Goal: Task Accomplishment & Management: Manage account settings

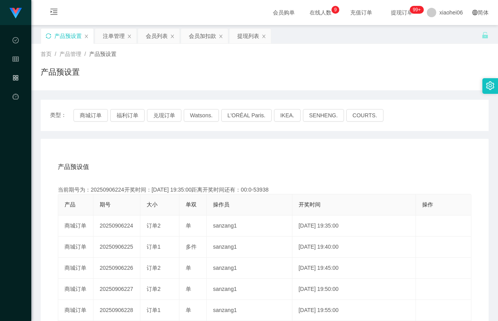
click at [50, 33] on icon "图标: sync" at bounding box center [48, 35] width 5 height 5
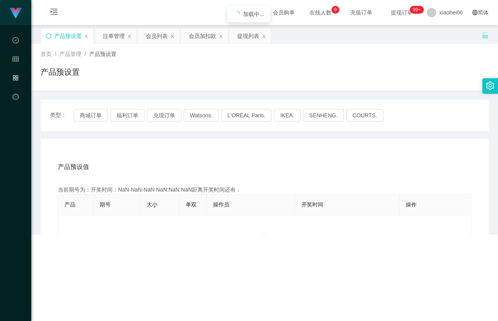
click at [250, 75] on div "产品预设置" at bounding box center [265, 75] width 448 height 18
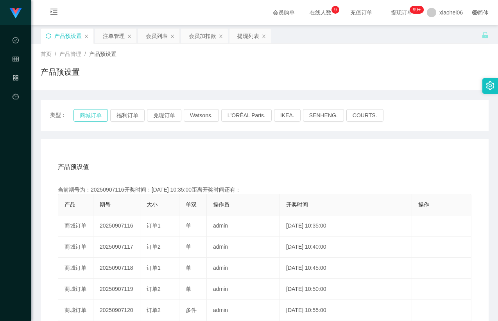
click at [94, 117] on button "商城订单" at bounding box center [90, 115] width 34 height 12
click at [224, 161] on div "产品预设值 添加期号" at bounding box center [264, 167] width 413 height 22
click at [233, 157] on div "产品预设值 添加期号" at bounding box center [264, 167] width 413 height 22
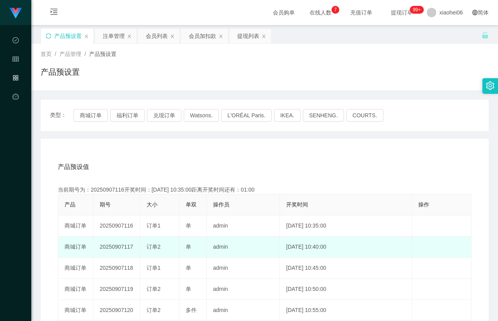
click at [123, 248] on td "20250907117" at bounding box center [116, 246] width 47 height 21
copy td "20250907117"
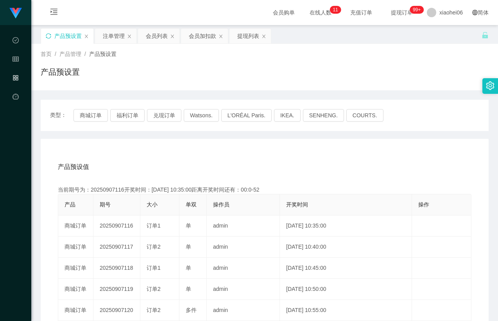
click at [173, 69] on div "产品预设置" at bounding box center [265, 75] width 448 height 18
click at [91, 114] on button "商城订单" at bounding box center [90, 115] width 34 height 12
click at [180, 83] on div "产品预设置" at bounding box center [265, 75] width 448 height 18
click at [182, 70] on div "产品预设置" at bounding box center [265, 75] width 448 height 18
click at [184, 58] on div "首页 / 产品管理 / 产品预设置 / 产品预设置" at bounding box center [265, 67] width 448 height 34
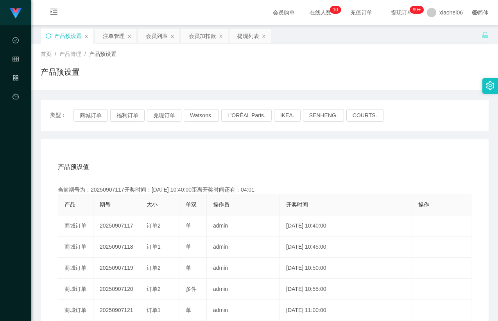
drag, startPoint x: 112, startPoint y: 38, endPoint x: 122, endPoint y: 46, distance: 12.8
click at [112, 38] on div "注单管理" at bounding box center [114, 36] width 22 height 15
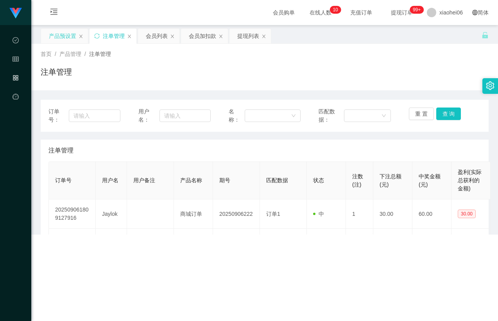
click at [191, 66] on div "首页 / 产品管理 / 注单管理 / 注单管理" at bounding box center [265, 67] width 448 height 34
click at [339, 84] on div "注单管理" at bounding box center [265, 75] width 448 height 18
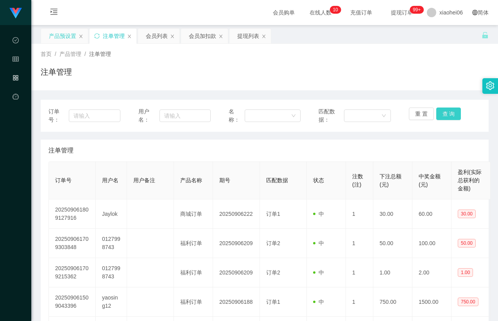
click at [448, 114] on button "查 询" at bounding box center [448, 113] width 25 height 12
click at [348, 162] on th "注数(注)" at bounding box center [359, 180] width 27 height 37
click at [351, 162] on th "注数(注)" at bounding box center [359, 180] width 27 height 37
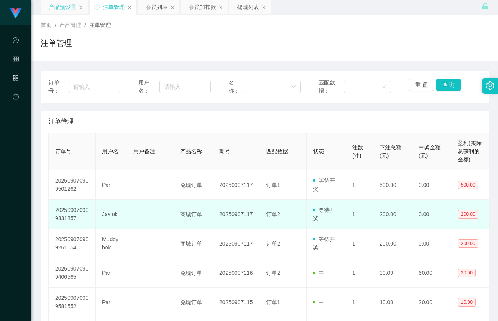
scroll to position [39, 0]
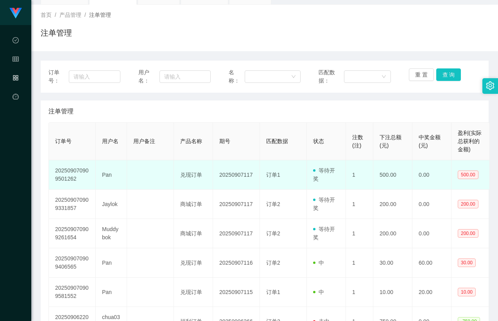
click at [106, 173] on td "Pan" at bounding box center [111, 174] width 31 height 29
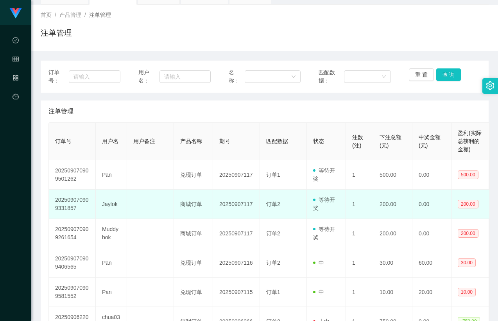
click at [125, 197] on td "Jaylok" at bounding box center [111, 203] width 31 height 29
click at [150, 195] on td at bounding box center [150, 203] width 47 height 29
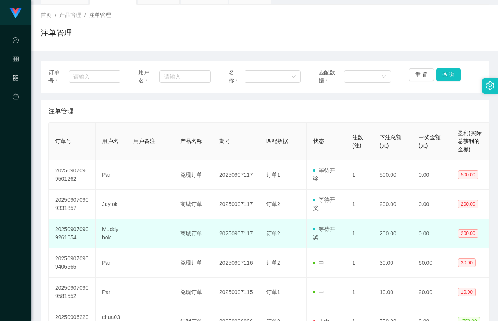
click at [109, 231] on td "Muddybok" at bounding box center [111, 233] width 31 height 29
copy td "Muddybok"
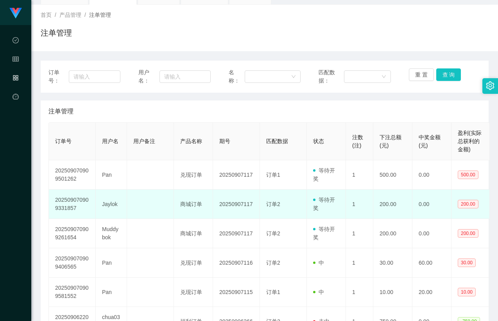
click at [115, 203] on td "Jaylok" at bounding box center [111, 203] width 31 height 29
click at [107, 204] on td "Jaylok" at bounding box center [111, 203] width 31 height 29
copy td "Jaylok"
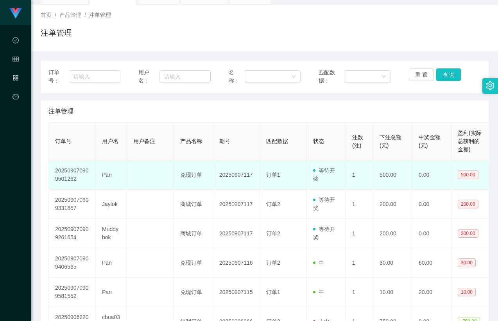
drag, startPoint x: 201, startPoint y: 180, endPoint x: 274, endPoint y: 181, distance: 72.6
click at [202, 180] on td "兑现订单" at bounding box center [193, 174] width 39 height 29
click at [329, 167] on span "等待开奖" at bounding box center [324, 174] width 22 height 14
drag, startPoint x: 399, startPoint y: 173, endPoint x: 369, endPoint y: 172, distance: 30.1
click at [369, 172] on tr "202509070909501262 Pan 兑现订单 20250907117 订单1 等待开奖 1 500.00 0.00 500.00" at bounding box center [269, 174] width 441 height 29
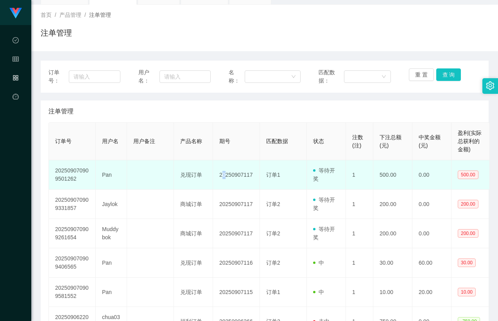
click at [223, 180] on td "20250907117" at bounding box center [236, 174] width 47 height 29
drag, startPoint x: 95, startPoint y: 175, endPoint x: 412, endPoint y: 169, distance: 317.6
click at [412, 169] on tr "202509070909501262 Pan 兑现订单 20250907117 订单1 等待开奖 1 500.00 0.00 500.00" at bounding box center [269, 174] width 441 height 29
click at [403, 182] on td "500.00" at bounding box center [392, 174] width 39 height 29
click at [108, 177] on td "Pan" at bounding box center [111, 174] width 31 height 29
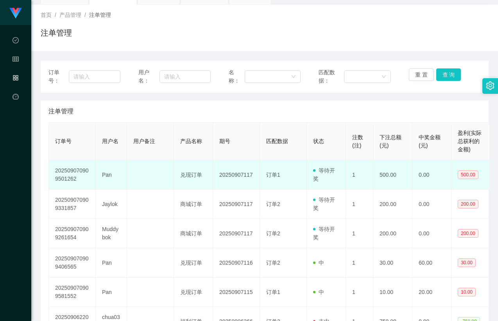
click at [108, 177] on td "Pan" at bounding box center [111, 174] width 31 height 29
copy td "Pan"
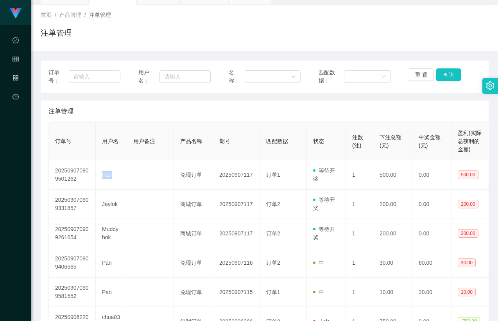
scroll to position [0, 0]
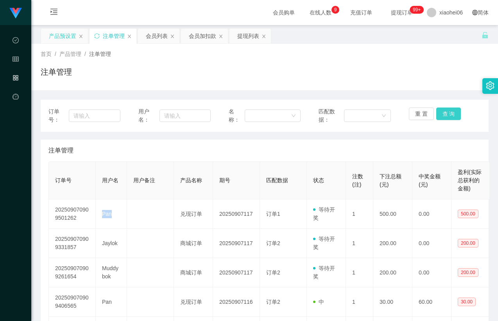
click at [438, 113] on button "查 询" at bounding box center [448, 113] width 25 height 12
click at [370, 78] on div "注单管理" at bounding box center [265, 75] width 448 height 18
click at [343, 76] on div "注单管理" at bounding box center [265, 75] width 448 height 18
click at [57, 33] on div "产品预设置" at bounding box center [62, 36] width 27 height 15
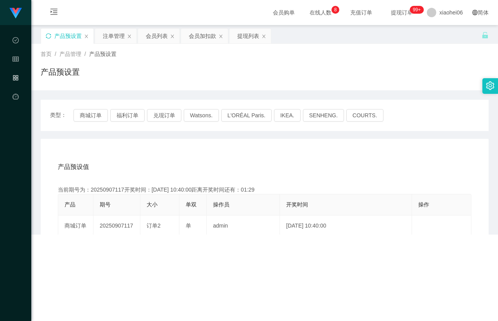
drag, startPoint x: 307, startPoint y: 72, endPoint x: 338, endPoint y: 74, distance: 30.9
click at [308, 72] on div "产品预设置" at bounding box center [265, 75] width 448 height 18
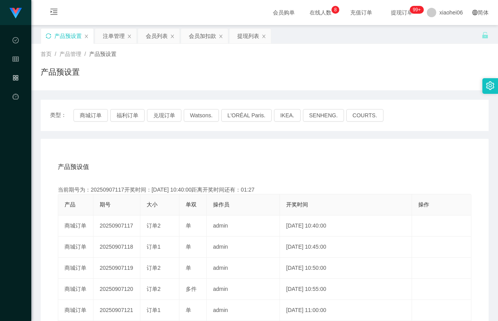
click at [224, 145] on div "产品预设值 添加期号 当前期号为：20250907117开奖时间：[DATE] 10:40:00距离开奖时间还有：01:27 产品 期号 大小 单双 操作员 …" at bounding box center [265, 300] width 448 height 322
click at [93, 109] on button "商城订单" at bounding box center [90, 115] width 34 height 12
click at [236, 71] on div "产品预设置" at bounding box center [265, 75] width 448 height 18
click at [293, 164] on div "产品预设值 添加期号" at bounding box center [264, 167] width 413 height 22
click at [69, 105] on div "类型： 商城订单 福利订单 兑现订单 Watsons. L'ORÉAL Paris. IKEA. [GEOGRAPHIC_DATA]. COURTS." at bounding box center [265, 115] width 448 height 31
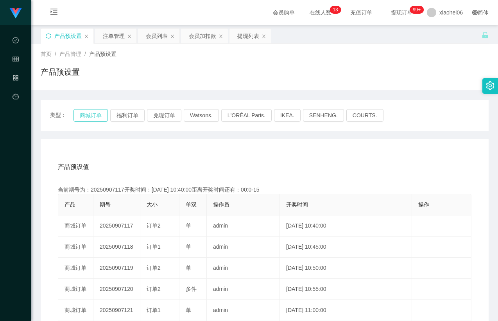
click at [90, 114] on button "商城订单" at bounding box center [90, 115] width 34 height 12
click at [237, 178] on div "产品预设值 添加期号 当前期号为：20250907117开奖时间：[DATE] 10:40:00距离开奖时间还有：00:0-15 产品 期号 大小 单双 操作…" at bounding box center [264, 303] width 429 height 295
click at [361, 77] on div "产品预设置" at bounding box center [265, 75] width 448 height 18
drag, startPoint x: 210, startPoint y: 160, endPoint x: 206, endPoint y: 157, distance: 4.7
click at [210, 160] on div "产品预设值 添加期号" at bounding box center [264, 167] width 413 height 22
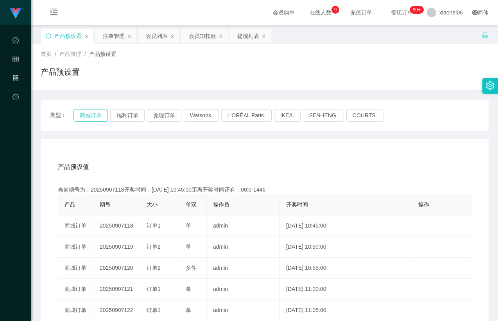
click at [96, 110] on button "商城订单" at bounding box center [90, 115] width 34 height 12
click at [117, 114] on button "福利订单" at bounding box center [127, 115] width 34 height 12
click at [153, 141] on div "产品预设值 添加期号 当前期号为：20250907123开奖时间：[DATE] 11:10:00距离开奖时间还有： 产品 期号 大小 单双 操作员 开奖时间 …" at bounding box center [265, 300] width 448 height 322
click at [174, 144] on div "产品预设值 添加期号 当前期号为：20250907123开奖时间：[DATE] 11:10:00距离开奖时间还有： 产品 期号 大小 单双 操作员 开奖时间 …" at bounding box center [265, 300] width 448 height 322
click at [173, 144] on div "产品预设值 添加期号 当前期号为：20250907123开奖时间：[DATE] 11:10:00距离开奖时间还有：00:50 产品 期号 大小 单双 操作员 …" at bounding box center [265, 300] width 448 height 322
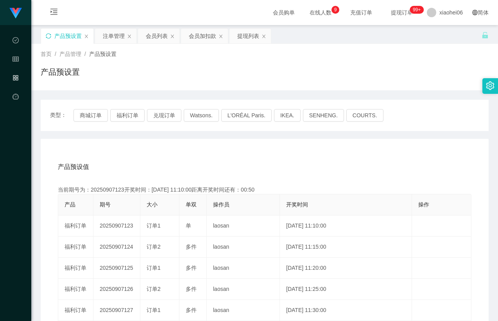
click at [173, 149] on div "产品预设值 添加期号 当前期号为：20250907123开奖时间：[DATE] 11:10:00距离开奖时间还有：00:50 产品 期号 大小 单双 操作员 …" at bounding box center [265, 300] width 448 height 322
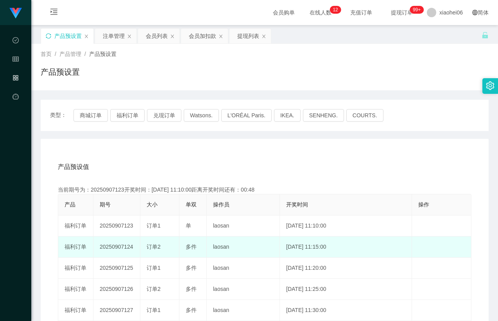
click at [123, 243] on td "20250907124" at bounding box center [116, 246] width 47 height 21
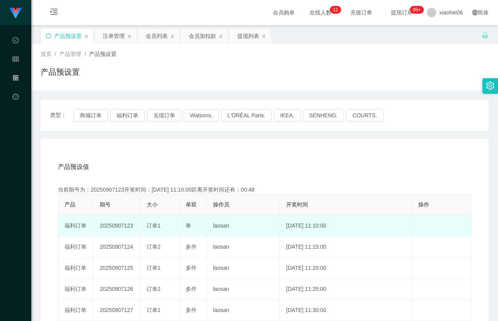
copy td "20250907124"
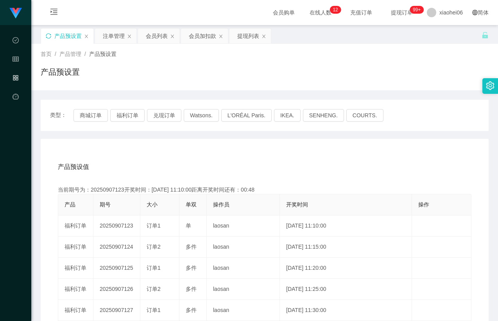
click at [307, 137] on div "类型： 商城订单 福利订单 兑现订单 Watsons. L'ORÉAL Paris. IKEA. [GEOGRAPHIC_DATA]. COURTS. 产品预…" at bounding box center [265, 280] width 448 height 361
click at [220, 182] on div "产品预设值 添加期号 当前期号为：20250907123开奖时间：[DATE] 11:10:00距离开奖时间还有：00:17 产品 期号 大小 单双 操作员 …" at bounding box center [264, 303] width 429 height 295
drag, startPoint x: 120, startPoint y: 116, endPoint x: 126, endPoint y: 125, distance: 10.4
click at [121, 116] on button "福利订单" at bounding box center [127, 115] width 34 height 12
click at [147, 147] on div "产品预设值 添加期号 当前期号为：20250907123开奖时间：[DATE] 11:10:00距离开奖时间还有：00:16 产品 期号 大小 单双 操作员 …" at bounding box center [265, 300] width 448 height 322
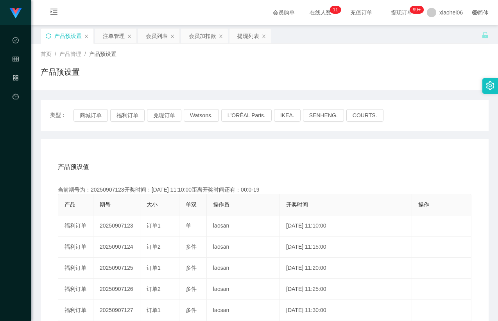
drag, startPoint x: 198, startPoint y: 171, endPoint x: 217, endPoint y: 161, distance: 21.5
click at [198, 171] on div "产品预设值 添加期号" at bounding box center [264, 167] width 413 height 22
click at [227, 161] on div "产品预设值 添加期号" at bounding box center [264, 167] width 413 height 22
click at [126, 112] on button "福利订单" at bounding box center [127, 115] width 34 height 12
drag, startPoint x: 154, startPoint y: 139, endPoint x: 158, endPoint y: 142, distance: 5.0
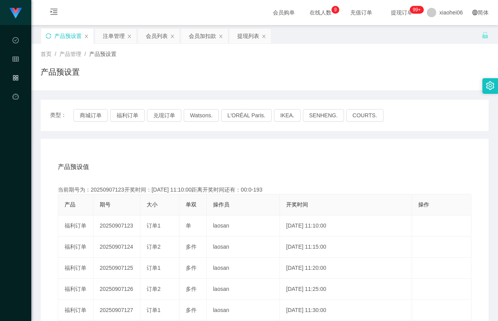
click at [155, 141] on div "产品预设值 添加期号 当前期号为：20250907123开奖时间：[DATE] 11:10:00距离开奖时间还有：00:0-193 产品 期号 大小 单双 操…" at bounding box center [265, 300] width 448 height 322
click at [185, 147] on div "产品预设值 添加期号 当前期号为：20250907123开奖时间：[DATE] 11:10:00距离开奖时间还有： 产品 期号 大小 单双 操作员 开奖时间 …" at bounding box center [265, 300] width 448 height 322
click at [252, 152] on div "产品预设值 添加期号 当前期号为：20250907124开奖时间：[DATE] 11:15:00距离开奖时间还有： 产品 期号 大小 单双 操作员 开奖时间 …" at bounding box center [265, 300] width 448 height 322
click at [256, 152] on div "产品预设值 添加期号 当前期号为：20250907124开奖时间：[DATE] 11:15:00距离开奖时间还有： 产品 期号 大小 单双 操作员 开奖时间 …" at bounding box center [265, 300] width 448 height 322
drag, startPoint x: 307, startPoint y: 155, endPoint x: 327, endPoint y: 156, distance: 20.3
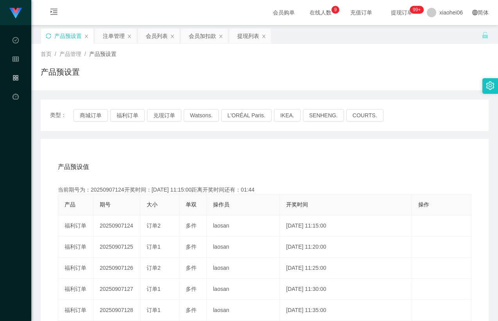
click at [308, 155] on div "产品预设值 添加期号 当前期号为：20250907124开奖时间：[DATE] 11:15:00距离开奖时间还有：01:44 产品 期号 大小 单双 操作员 …" at bounding box center [265, 300] width 448 height 322
drag, startPoint x: 398, startPoint y: 123, endPoint x: 415, endPoint y: 95, distance: 33.1
click at [398, 123] on div "类型： 商城订单 福利订单 兑现订单 Watsons. L'ORÉAL Paris. IKEA. [GEOGRAPHIC_DATA]. COURTS." at bounding box center [265, 115] width 448 height 31
click at [196, 171] on div "产品预设值 添加期号" at bounding box center [264, 167] width 413 height 22
drag, startPoint x: 144, startPoint y: 134, endPoint x: 164, endPoint y: 132, distance: 20.0
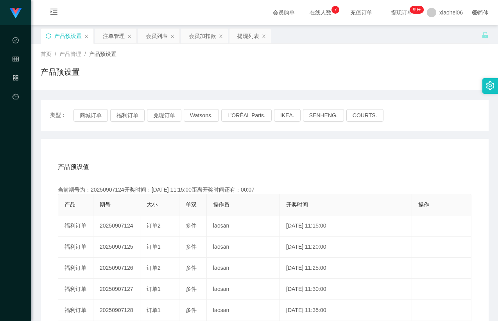
click at [145, 134] on div "类型： 商城订单 福利订单 兑现订单 Watsons. L'ORÉAL Paris. IKEA. [GEOGRAPHIC_DATA]. COURTS. 产品预…" at bounding box center [265, 280] width 448 height 361
drag, startPoint x: 291, startPoint y: 59, endPoint x: 342, endPoint y: 42, distance: 53.7
click at [293, 59] on div "首页 / 产品管理 / 产品预设置 / 产品预设置" at bounding box center [265, 67] width 448 height 34
click at [275, 169] on div "产品预设值 添加期号" at bounding box center [264, 167] width 413 height 22
click at [215, 175] on div "产品预设值 添加期号" at bounding box center [264, 167] width 413 height 22
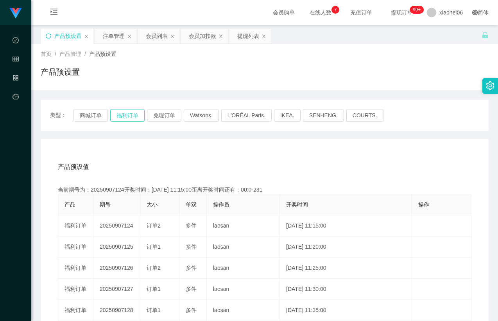
drag, startPoint x: 130, startPoint y: 110, endPoint x: 133, endPoint y: 116, distance: 6.5
click at [131, 110] on button "福利订单" at bounding box center [127, 115] width 34 height 12
click at [152, 149] on div "产品预设值 添加期号 当前期号为：20250907124开奖时间：[DATE] 11:15:00距离开奖时间还有： 产品 期号 大小 单双 操作员 开奖时间 …" at bounding box center [265, 300] width 448 height 322
click at [152, 152] on div "产品预设值 添加期号 当前期号为：20250907125开奖时间：[DATE] 11:20:00距离开奖时间还有： 产品 期号 大小 单双 操作员 开奖时间 …" at bounding box center [265, 300] width 448 height 322
click at [153, 156] on div "产品预设值 添加期号" at bounding box center [264, 167] width 413 height 22
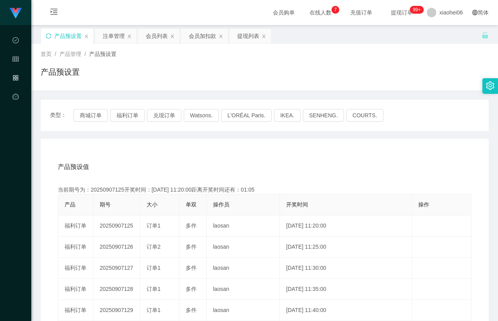
click at [143, 163] on div "产品预设值 添加期号" at bounding box center [264, 167] width 413 height 22
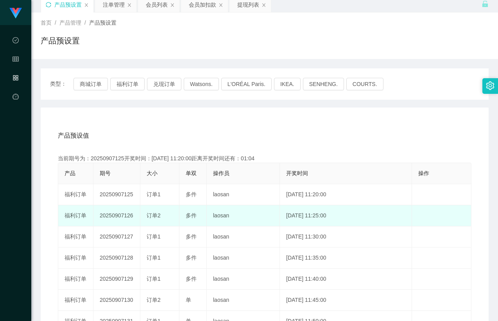
scroll to position [39, 0]
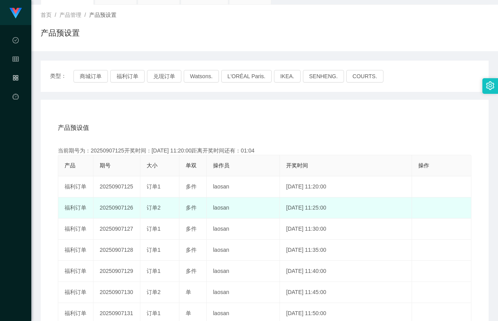
click at [122, 209] on td "20250907126" at bounding box center [116, 207] width 47 height 21
copy td "20250907126"
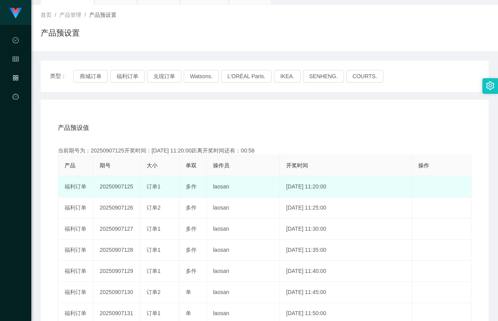
drag, startPoint x: 232, startPoint y: 194, endPoint x: 238, endPoint y: 194, distance: 6.2
click at [232, 194] on td "laosan" at bounding box center [243, 186] width 73 height 21
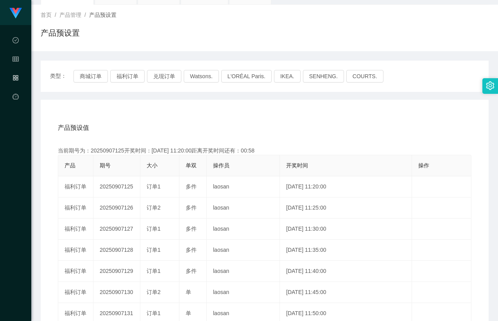
click at [360, 110] on div "产品预设值 添加期号 当前期号为：20250907125开奖时间：[DATE] 11:20:00距离开奖时间还有：00:58 产品 期号 大小 单双 操作员 …" at bounding box center [265, 261] width 448 height 322
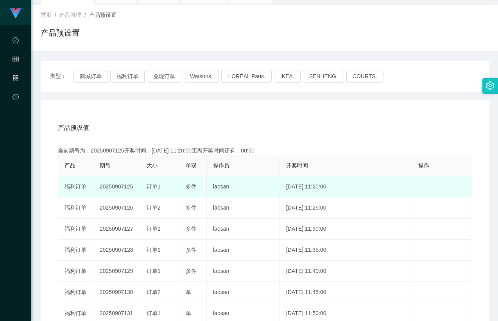
click at [262, 191] on td "laosan" at bounding box center [243, 186] width 73 height 21
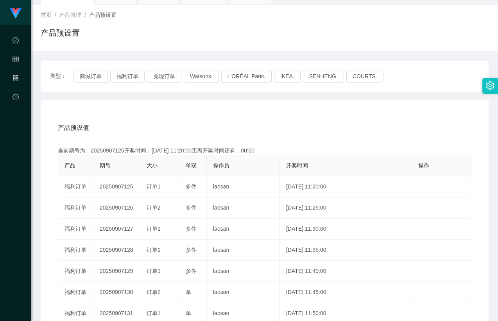
click at [318, 141] on div "产品预设值 添加期号 当前期号为：20250907125开奖时间：[DATE] 11:20:00距离开奖时间还有：00:50 产品 期号 大小 单双 操作员 …" at bounding box center [264, 264] width 429 height 295
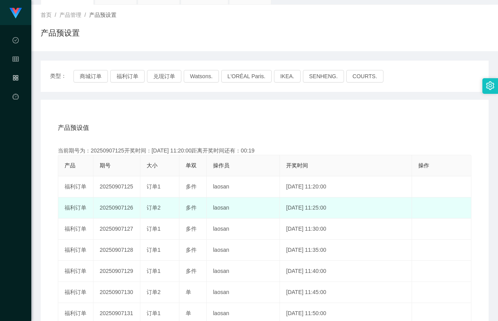
click at [288, 211] on td "[DATE] 11:25:00" at bounding box center [346, 207] width 132 height 21
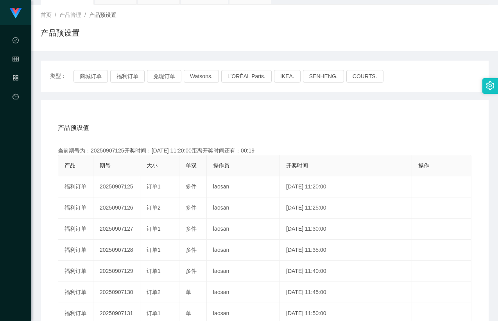
click at [339, 129] on div "产品预设值 添加期号" at bounding box center [264, 128] width 413 height 22
click at [353, 121] on div "产品预设值 添加期号" at bounding box center [264, 128] width 413 height 22
click at [129, 71] on button "福利订单" at bounding box center [127, 76] width 34 height 12
click at [132, 84] on div "类型： 商城订单 福利订单 兑现订单 Watsons. L'ORÉAL Paris. IKEA. [GEOGRAPHIC_DATA]. COURTS." at bounding box center [265, 76] width 448 height 31
click at [132, 79] on button "福利订单" at bounding box center [127, 76] width 34 height 12
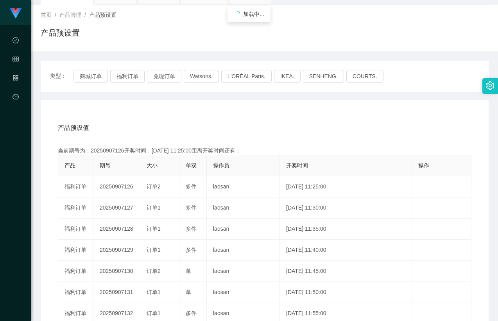
click at [228, 127] on div "产品预设值 添加期号" at bounding box center [264, 128] width 413 height 22
click at [355, 131] on div "产品预设值 添加期号" at bounding box center [264, 128] width 413 height 22
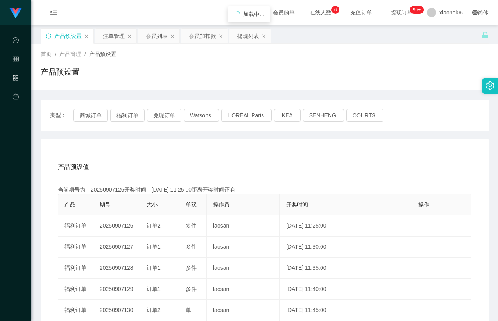
drag, startPoint x: 108, startPoint y: 40, endPoint x: 180, endPoint y: 80, distance: 81.8
click at [108, 40] on div "注单管理" at bounding box center [114, 36] width 22 height 15
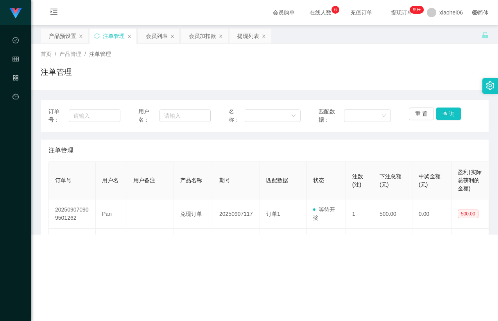
drag, startPoint x: 302, startPoint y: 70, endPoint x: 389, endPoint y: 107, distance: 94.3
click at [303, 70] on div "注单管理" at bounding box center [265, 75] width 448 height 18
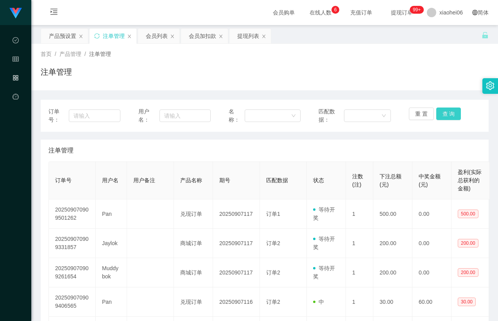
click at [439, 109] on button "查 询" at bounding box center [448, 113] width 25 height 12
click at [403, 68] on div "注单管理" at bounding box center [265, 75] width 448 height 18
click at [378, 180] on th "下注总额(元)" at bounding box center [392, 180] width 39 height 37
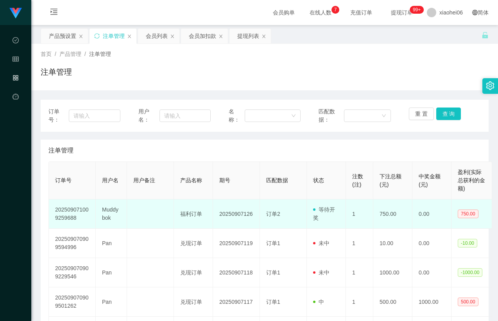
click at [110, 211] on td "Muddybok" at bounding box center [111, 213] width 31 height 29
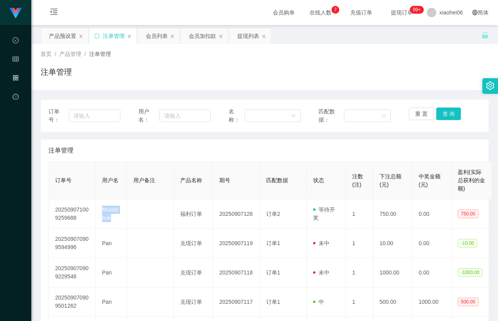
drag, startPoint x: 110, startPoint y: 211, endPoint x: 121, endPoint y: 194, distance: 20.3
click at [110, 211] on td "Muddybok" at bounding box center [111, 213] width 31 height 29
copy td "Muddybok"
click at [188, 71] on div "注单管理" at bounding box center [265, 75] width 448 height 18
click at [160, 37] on div "会员列表" at bounding box center [157, 36] width 22 height 15
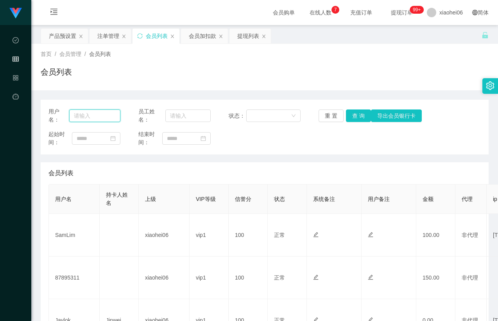
click at [102, 117] on input "text" at bounding box center [94, 115] width 51 height 12
paste input "Muddybok"
type input "Muddybok"
click at [358, 118] on button "查 询" at bounding box center [358, 115] width 25 height 12
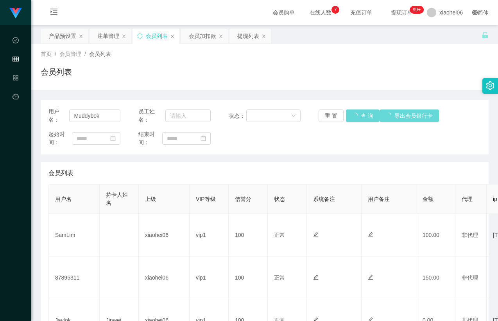
click at [373, 154] on div "用户名： Muddybok 员工姓名： 状态： 重 置 查 询 导出会员银行卡 起始时间： 结束时间：" at bounding box center [265, 127] width 448 height 55
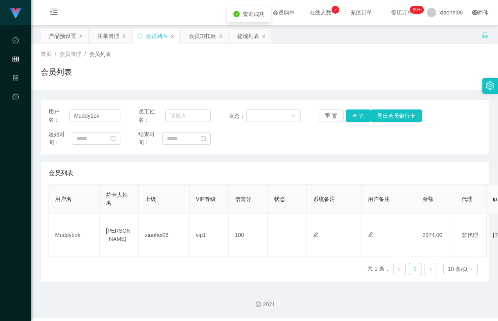
click at [363, 85] on div "首页 / 会员管理 / 会员列表 / 会员列表" at bounding box center [264, 67] width 466 height 46
click at [423, 57] on div "首页 / 会员管理 / 会员列表 /" at bounding box center [265, 54] width 448 height 8
click at [433, 59] on div "首页 / 会员管理 / 会员列表 / 会员列表" at bounding box center [265, 67] width 448 height 34
click at [102, 34] on div "注单管理" at bounding box center [108, 36] width 22 height 15
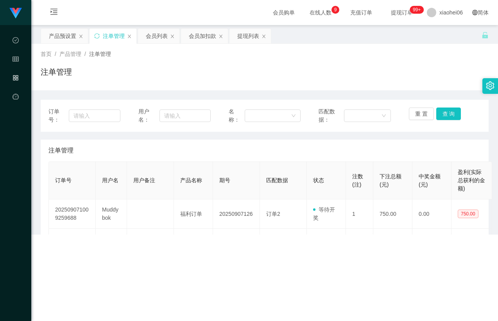
drag, startPoint x: 354, startPoint y: 84, endPoint x: 380, endPoint y: 94, distance: 27.4
click at [355, 84] on div "首页 / 产品管理 / 注单管理 / 注单管理" at bounding box center [264, 67] width 466 height 46
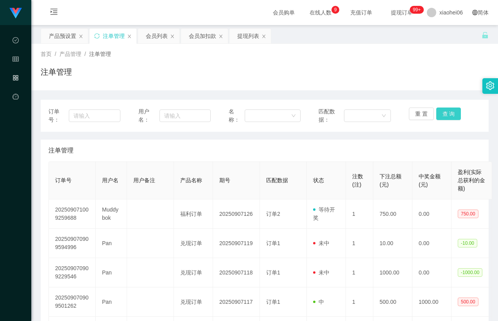
click at [441, 112] on button "查 询" at bounding box center [448, 113] width 25 height 12
click at [422, 82] on div "注单管理" at bounding box center [265, 75] width 448 height 18
click at [139, 33] on div "会员列表" at bounding box center [158, 36] width 41 height 15
click at [150, 40] on div "会员列表" at bounding box center [157, 36] width 22 height 15
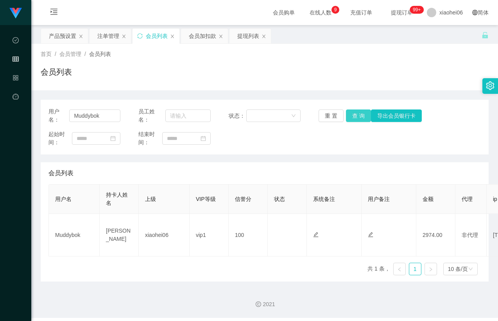
click at [355, 113] on button "查 询" at bounding box center [358, 115] width 25 height 12
click at [355, 138] on div "起始时间： 结束时间：" at bounding box center [264, 138] width 432 height 16
drag, startPoint x: 350, startPoint y: 77, endPoint x: 360, endPoint y: 74, distance: 9.7
click at [351, 77] on div "会员列表" at bounding box center [265, 75] width 448 height 18
drag, startPoint x: 223, startPoint y: 162, endPoint x: 382, endPoint y: 53, distance: 192.6
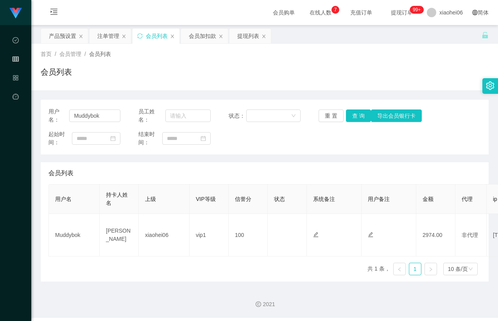
click at [224, 162] on div "会员列表" at bounding box center [264, 173] width 432 height 22
